Goal: Information Seeking & Learning: Check status

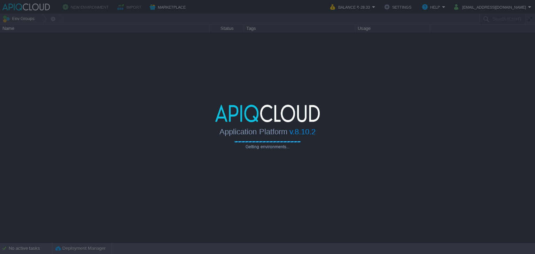
type input "Search (Ctrl+F)"
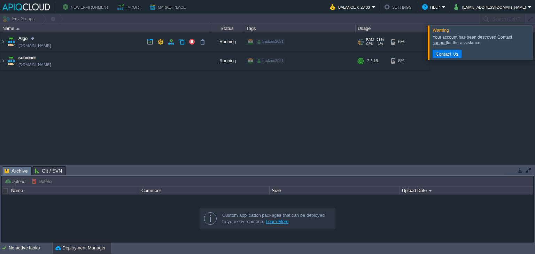
click at [120, 37] on td "Algo [DOMAIN_NAME]" at bounding box center [104, 41] width 209 height 19
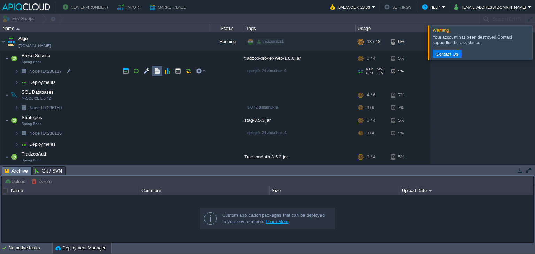
click at [159, 71] on button "button" at bounding box center [157, 71] width 6 height 6
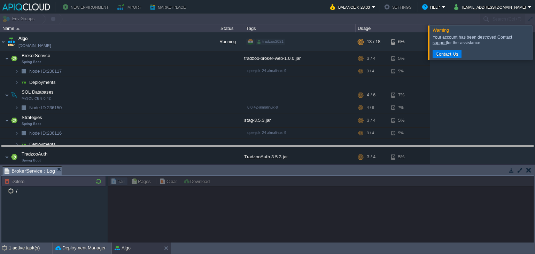
drag, startPoint x: 295, startPoint y: 174, endPoint x: 301, endPoint y: 153, distance: 22.1
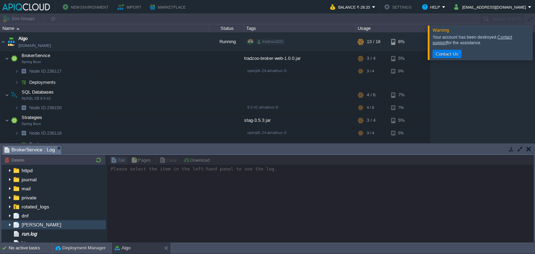
scroll to position [8, 0]
click at [35, 232] on span "run.log" at bounding box center [29, 234] width 18 height 6
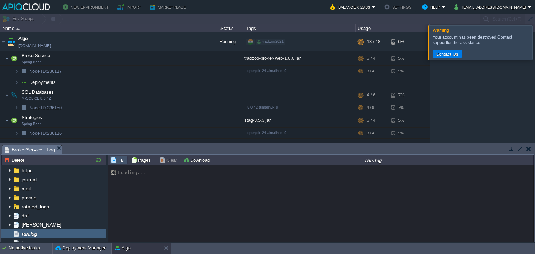
click at [535, 47] on div at bounding box center [543, 42] width 0 height 34
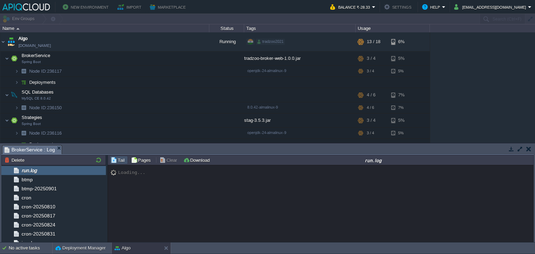
scroll to position [5655, 0]
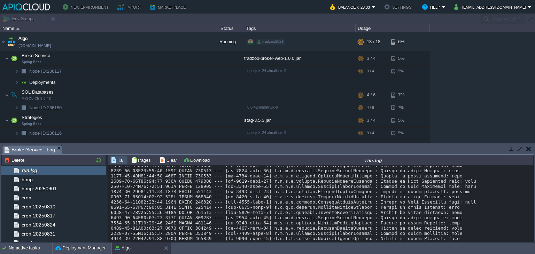
drag, startPoint x: 391, startPoint y: 230, endPoint x: 325, endPoint y: 210, distance: 69.8
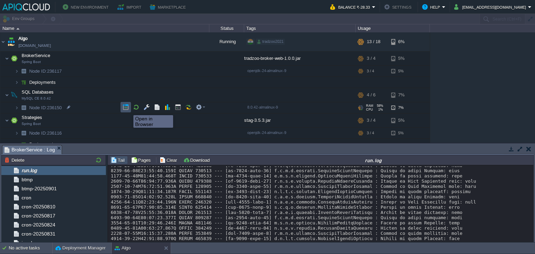
click at [128, 108] on button "button" at bounding box center [126, 107] width 6 height 6
